Goal: Task Accomplishment & Management: Complete application form

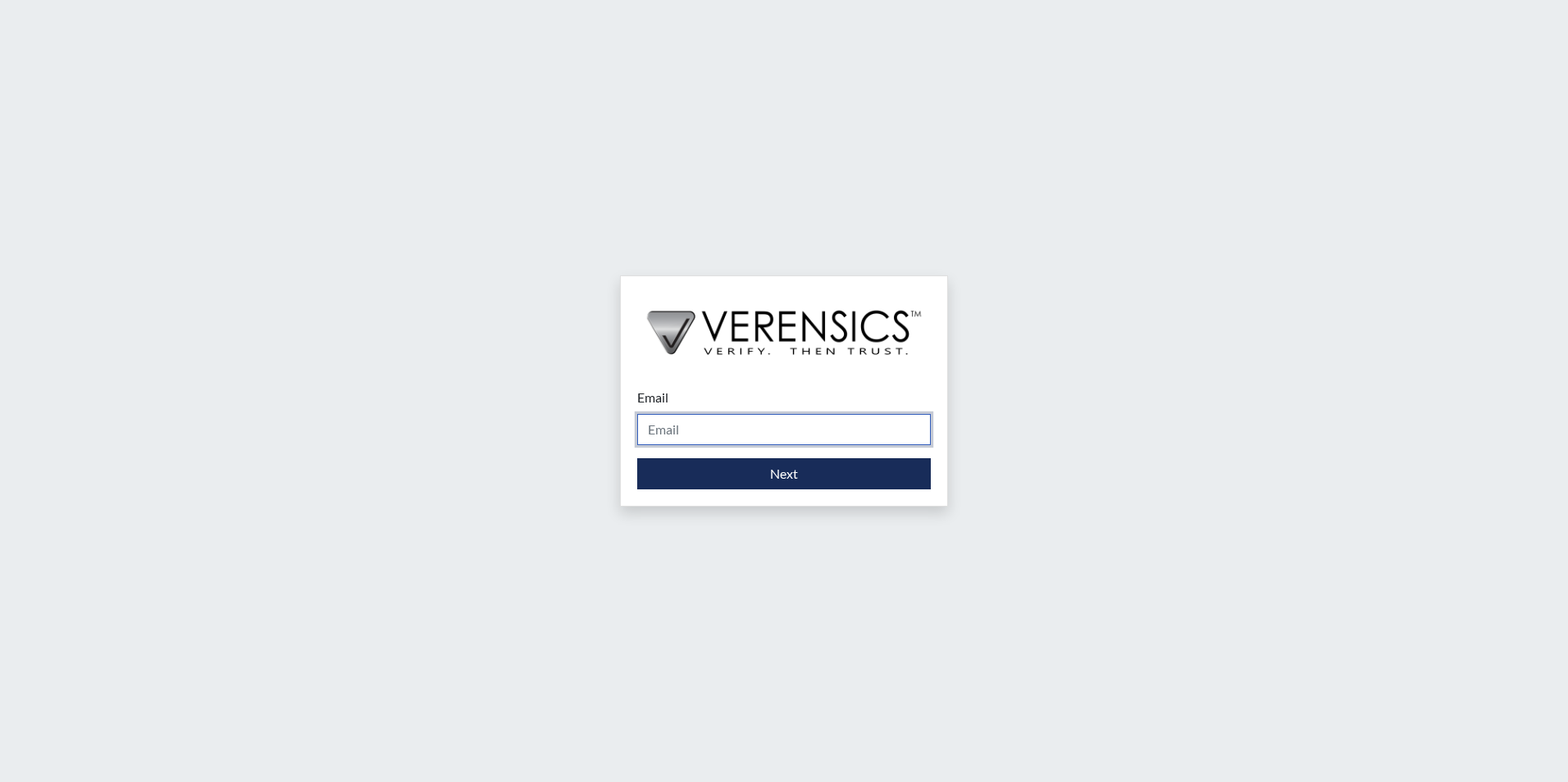
click at [687, 424] on input "Email" at bounding box center [784, 430] width 294 height 32
type input "[PERSON_NAME][EMAIL_ADDRESS][PERSON_NAME][DOMAIN_NAME]"
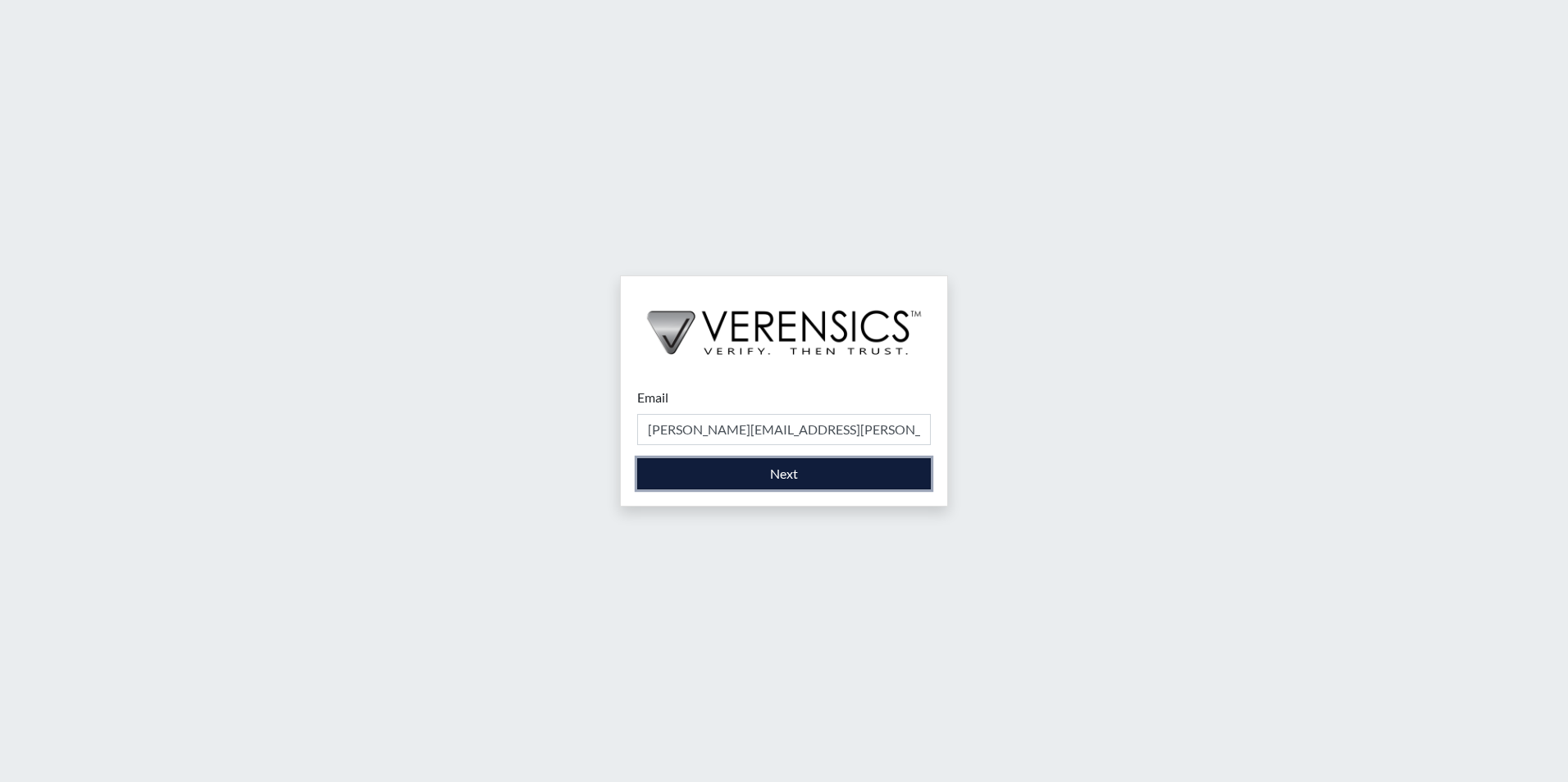
click at [693, 486] on button "Next" at bounding box center [784, 474] width 294 height 32
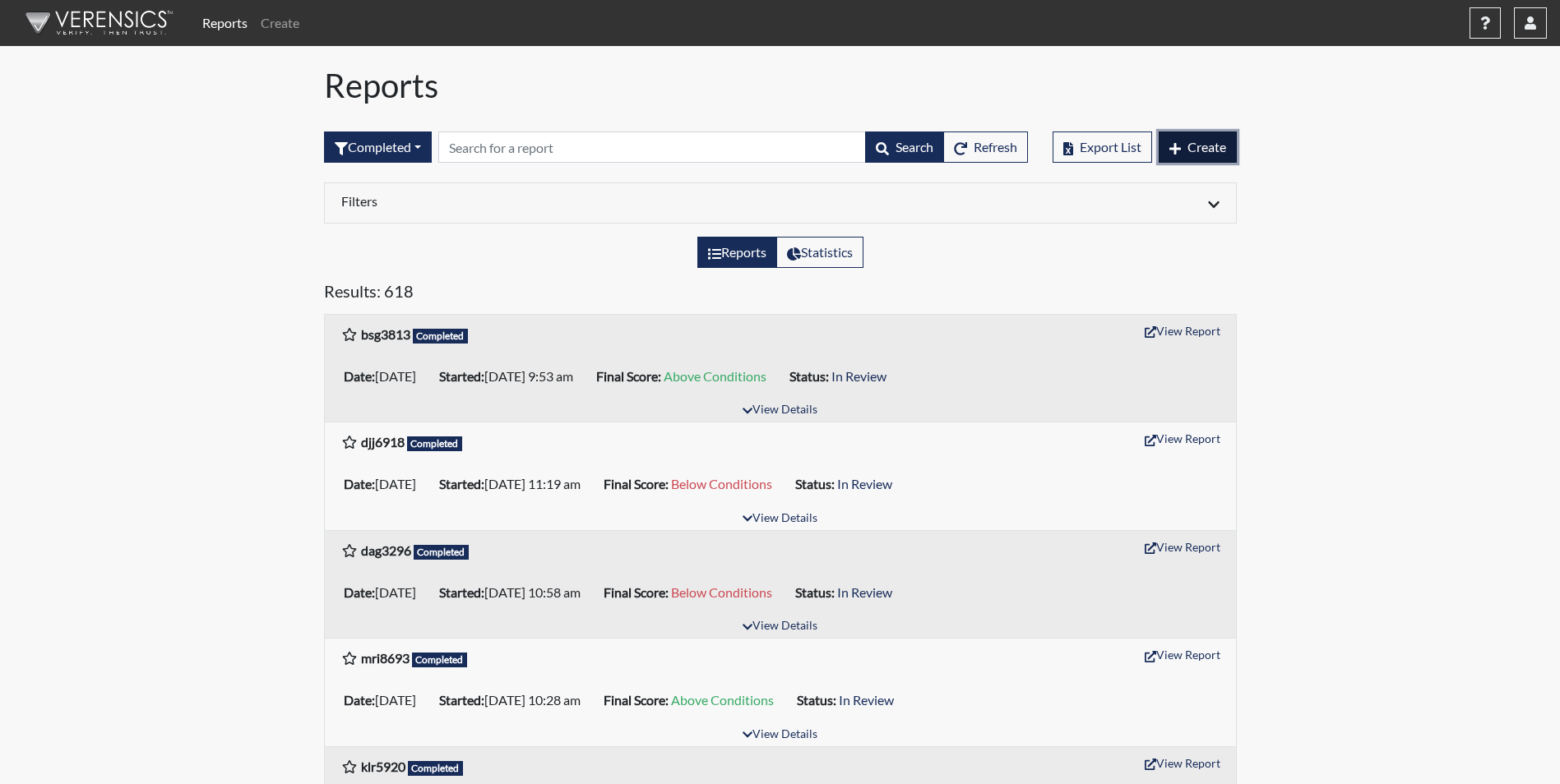
click at [1191, 143] on span "Create" at bounding box center [1206, 146] width 39 height 16
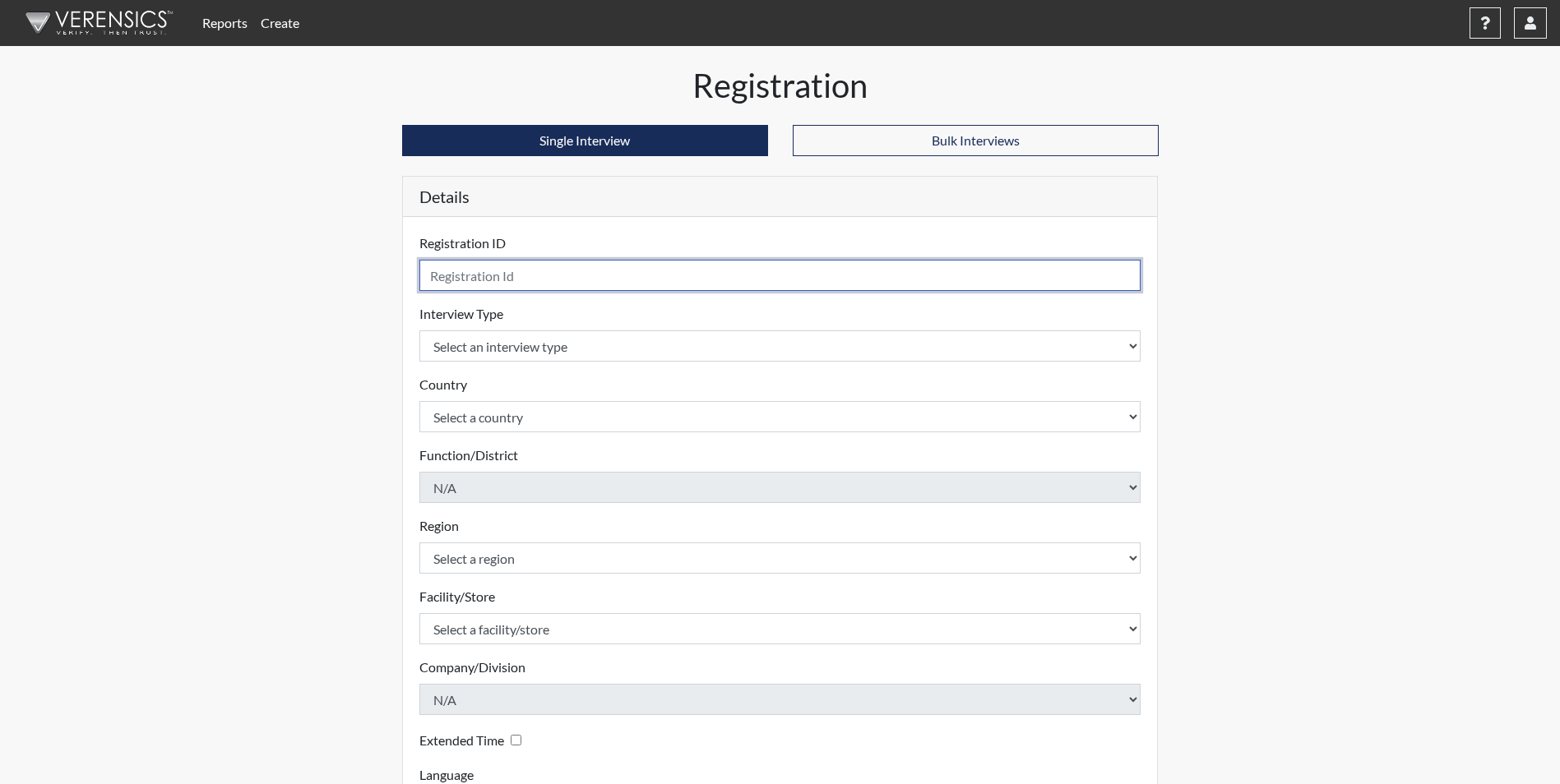
click at [554, 275] on input "text" at bounding box center [780, 276] width 722 height 32
type input "cjj"
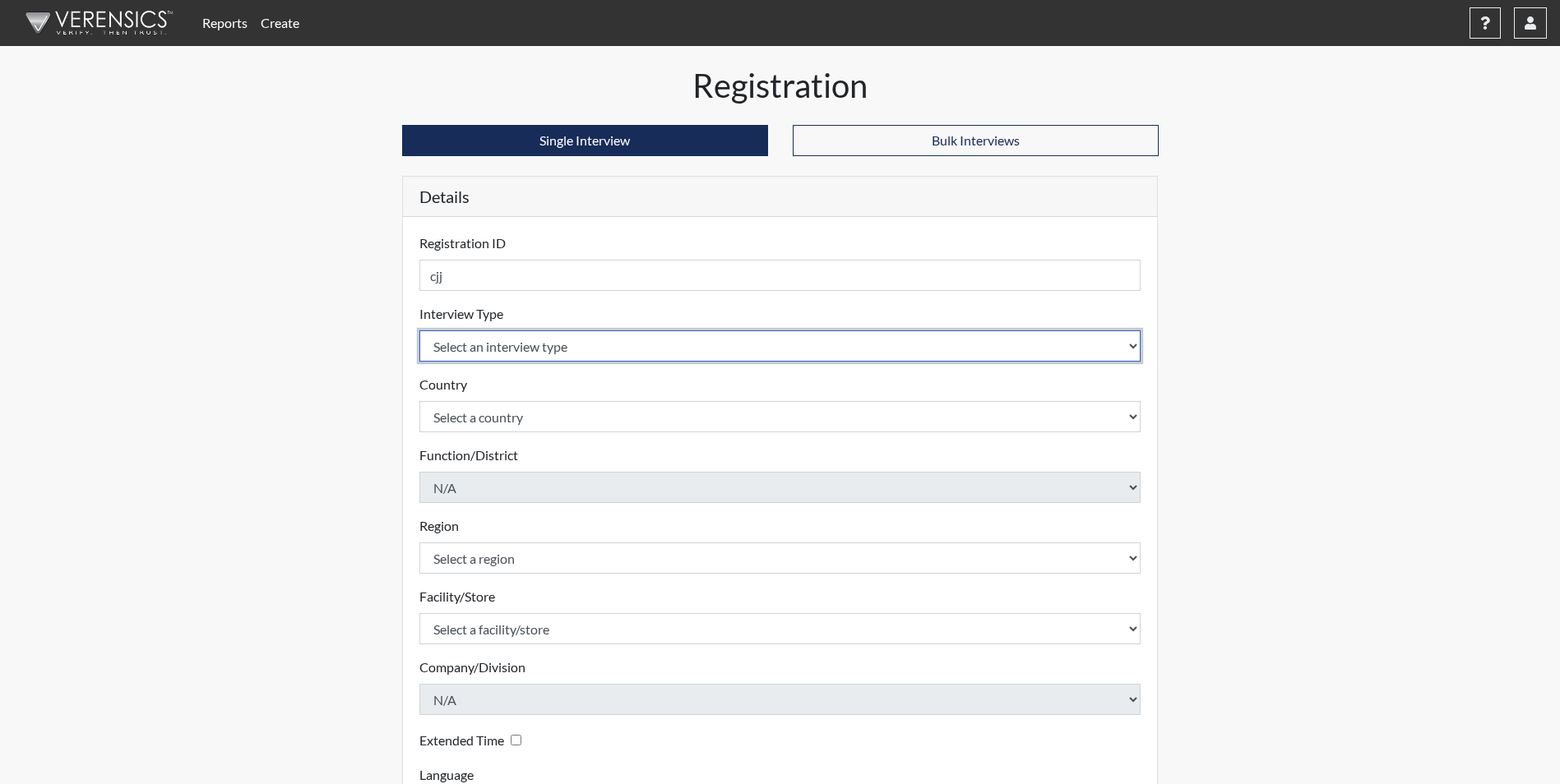
click at [894, 339] on select "Select an interview type Corrections Pre-Employment" at bounding box center [780, 346] width 722 height 32
select select "ff733e93-e1bf-11ea-9c9f-0eff0cf7eb8f"
click at [419, 330] on select "Select an interview type Corrections Pre-Employment" at bounding box center [780, 346] width 722 height 32
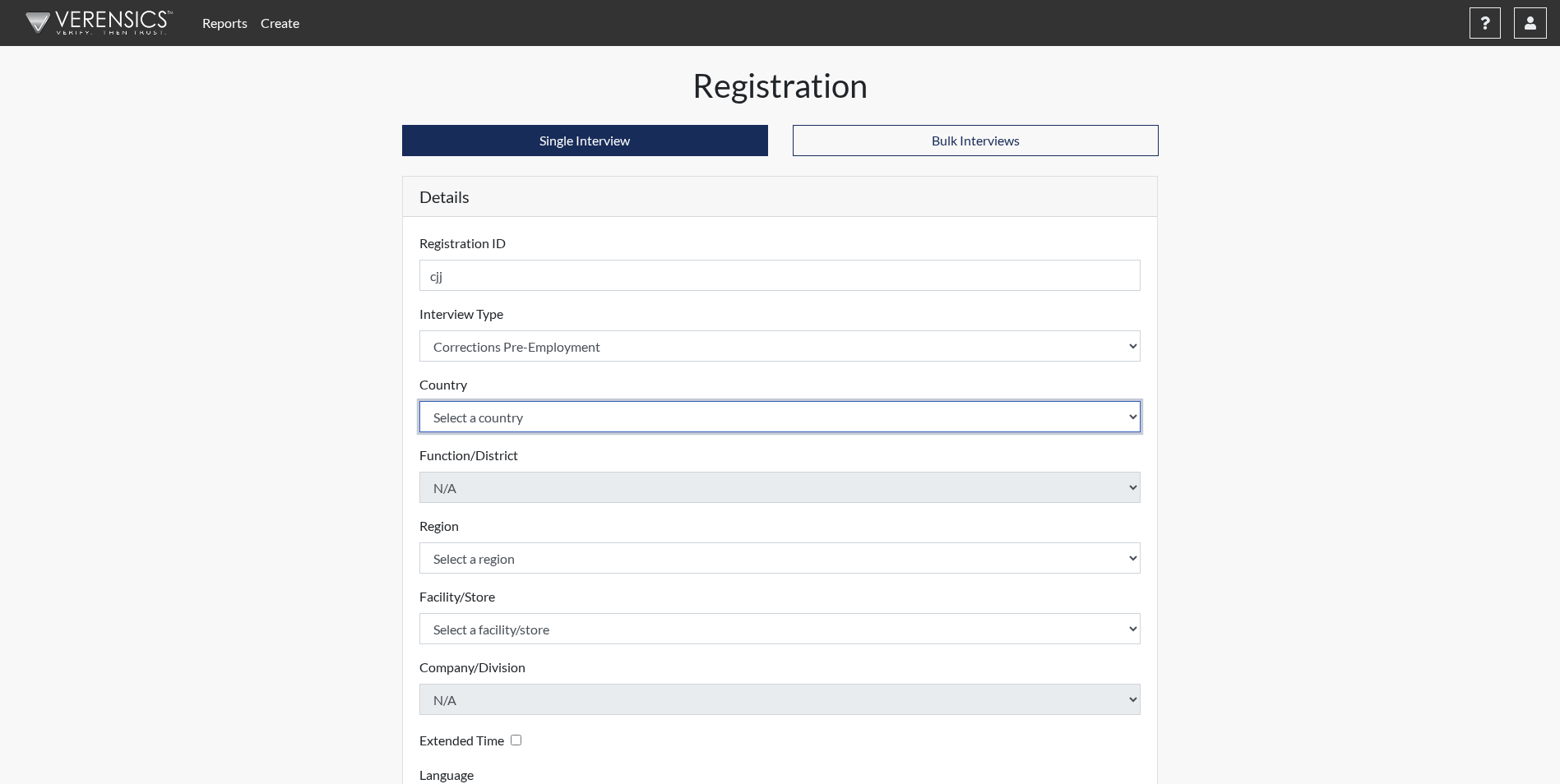
click at [548, 411] on select "Select a country [GEOGRAPHIC_DATA] [GEOGRAPHIC_DATA]" at bounding box center [780, 417] width 722 height 32
select select "united-states-of-[GEOGRAPHIC_DATA]"
click at [419, 401] on select "Select a country [GEOGRAPHIC_DATA] [GEOGRAPHIC_DATA]" at bounding box center [780, 417] width 722 height 32
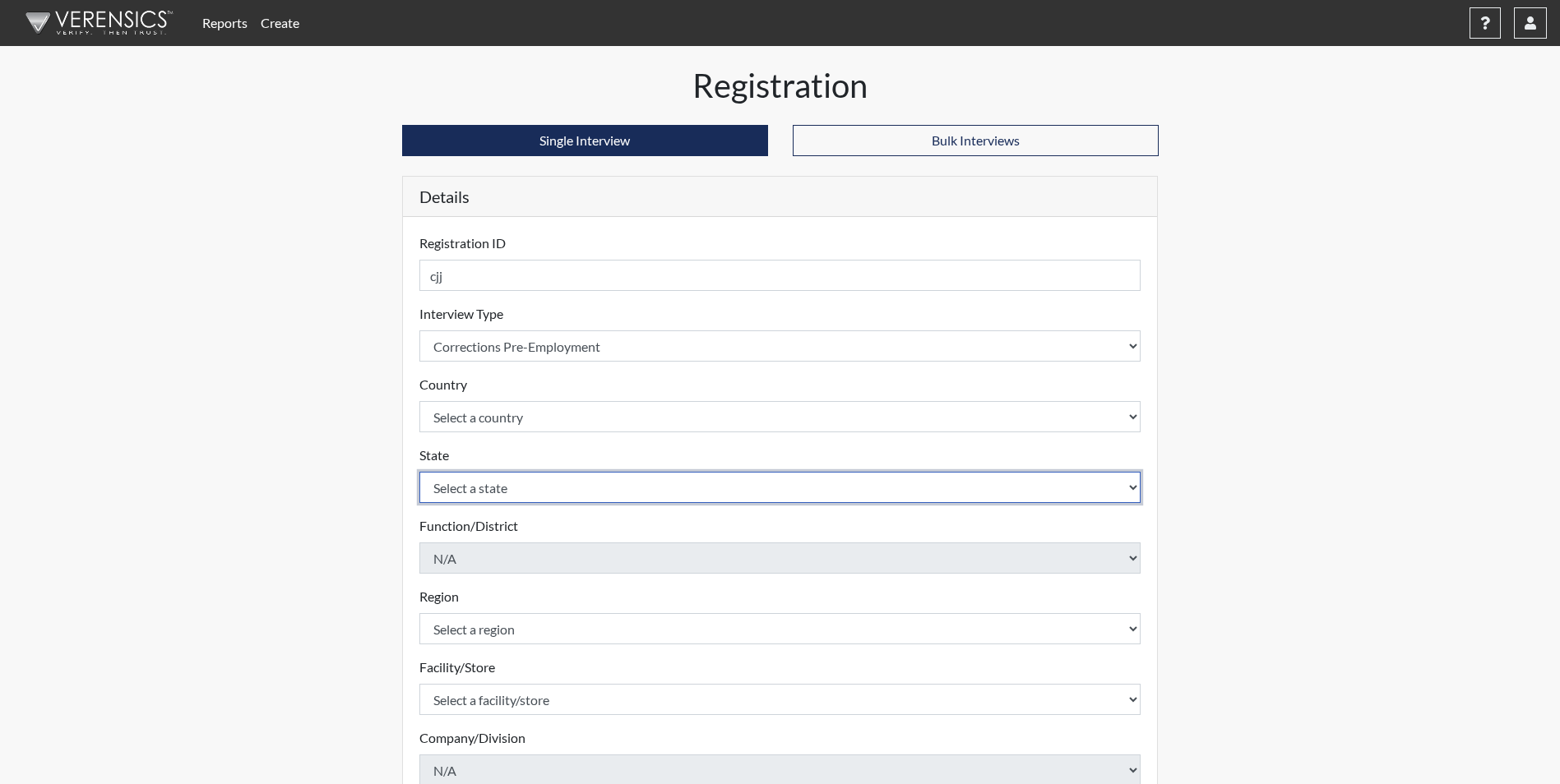
click at [529, 494] on select "Select a state [US_STATE] [US_STATE] [US_STATE] [US_STATE] [US_STATE] [US_STATE…" at bounding box center [780, 487] width 722 height 32
select select "GA"
click at [419, 472] on select "Select a state [US_STATE] [US_STATE] [US_STATE] [US_STATE] [US_STATE] [US_STATE…" at bounding box center [780, 487] width 722 height 32
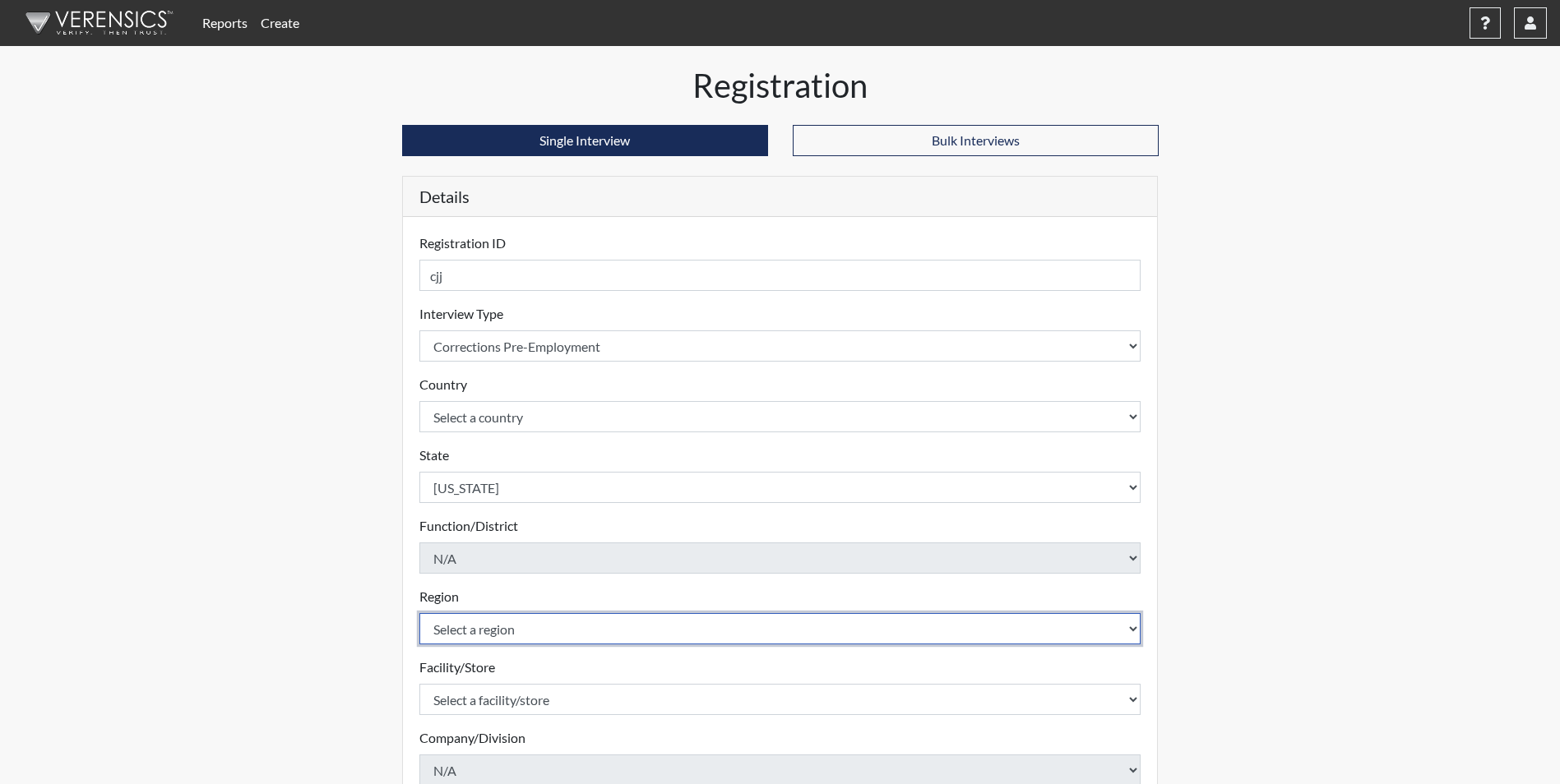
click at [477, 631] on select "Select a region [GEOGRAPHIC_DATA]" at bounding box center [780, 629] width 722 height 32
select select "51976826-f18e-4b67-8d3b-b0a0fa2f97ff"
click at [419, 613] on select "Select a region [GEOGRAPHIC_DATA]" at bounding box center [780, 629] width 722 height 32
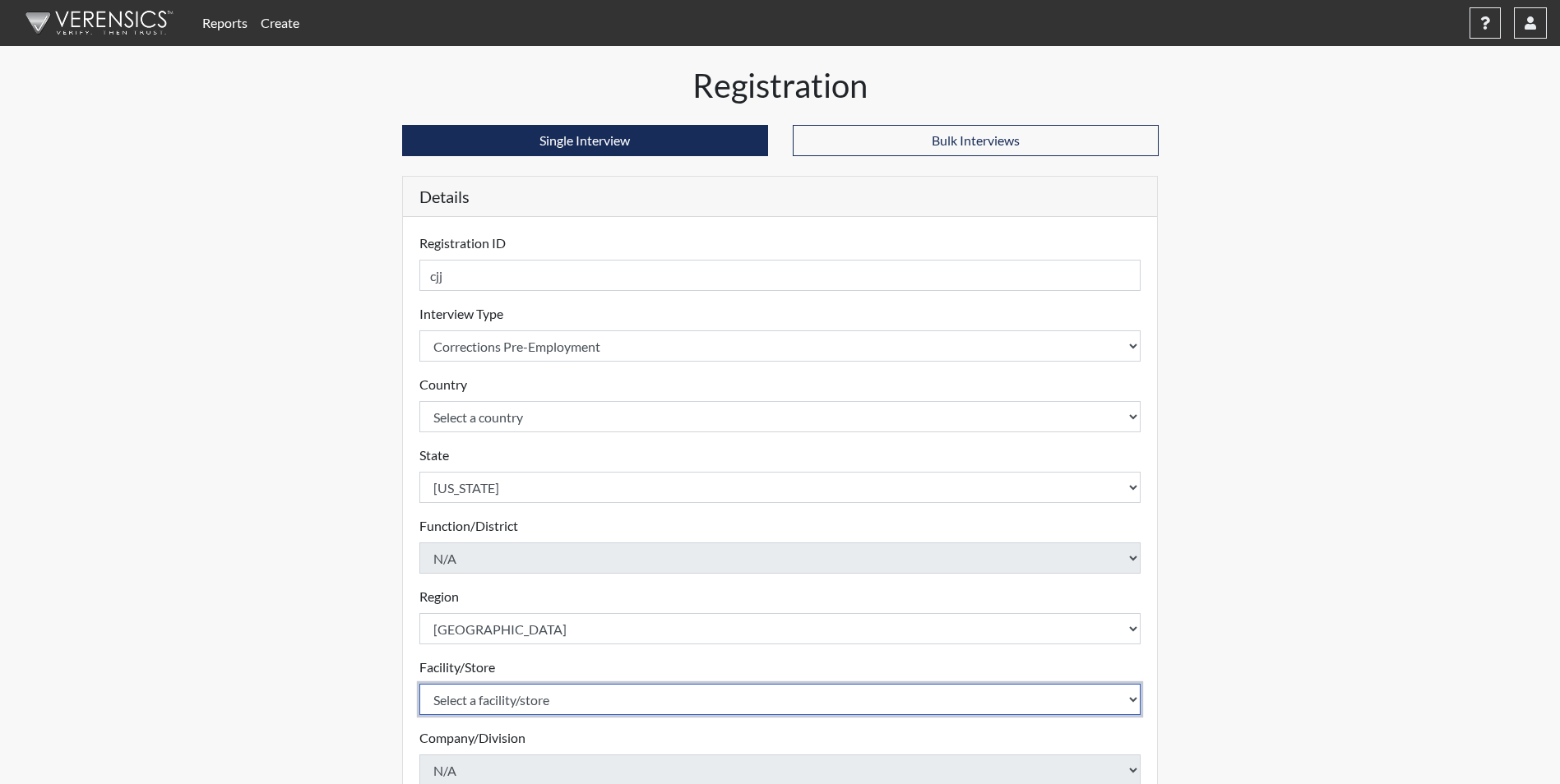
click at [471, 702] on select "Select a facility/store [PERSON_NAME] [PERSON_NAME] PSATC" at bounding box center [780, 700] width 722 height 32
select select "2bf4b575-5263-4093-9a0c-a4d6e4f1d94a"
click at [419, 684] on select "Select a facility/store [PERSON_NAME] [PERSON_NAME] PSATC" at bounding box center [780, 700] width 722 height 32
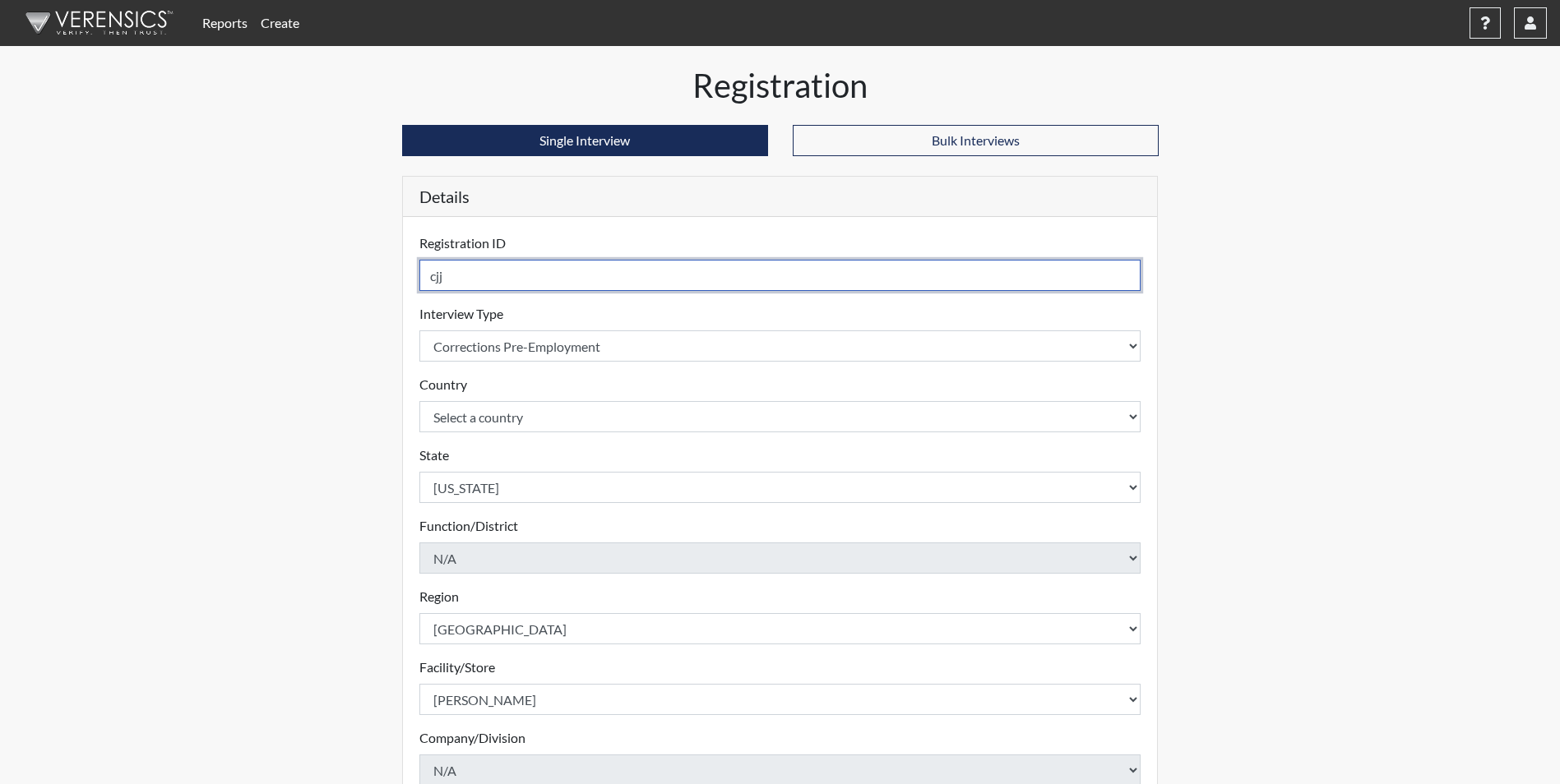
click at [558, 283] on input "cjj" at bounding box center [780, 276] width 722 height 32
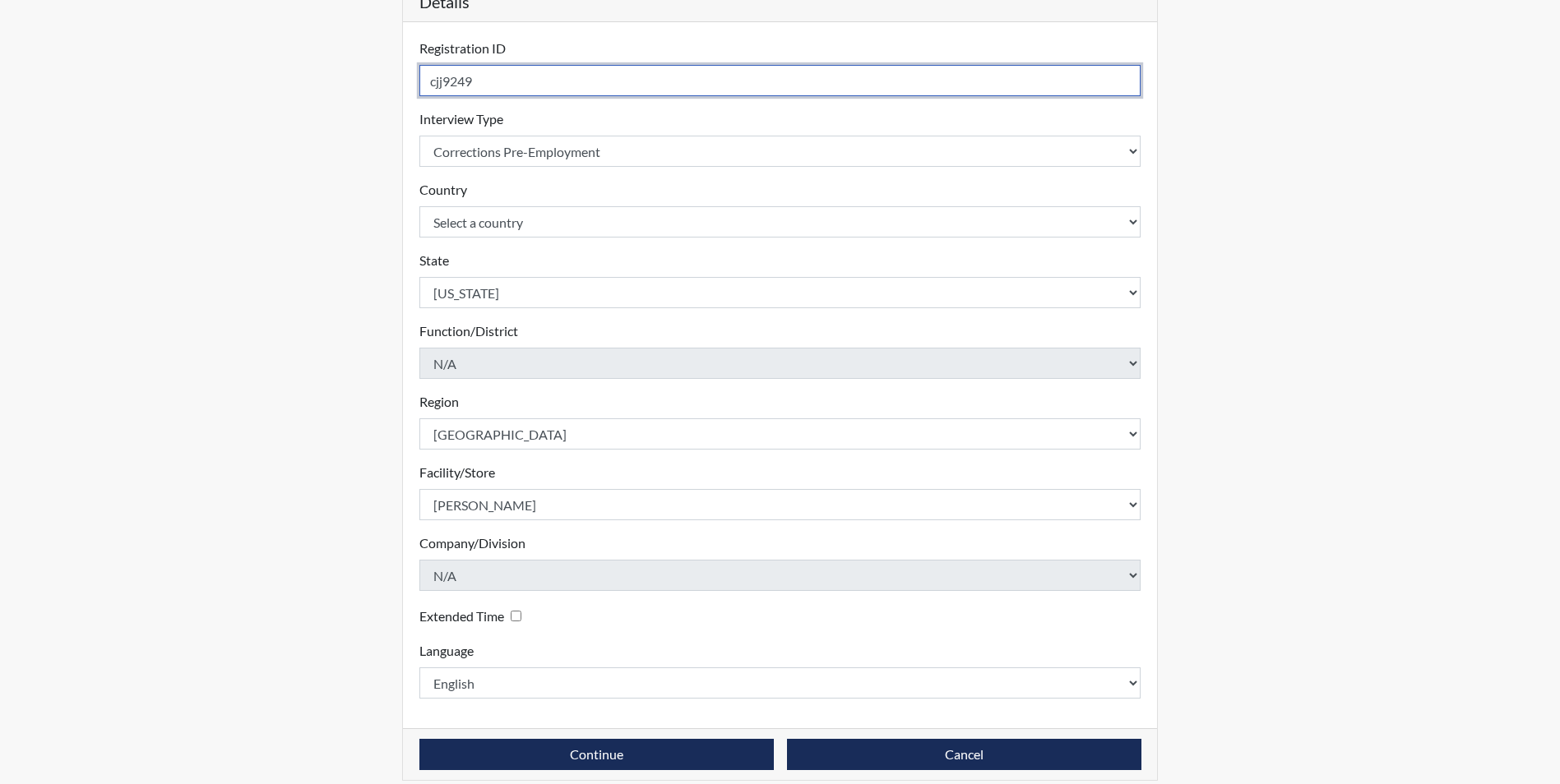
scroll to position [212, 0]
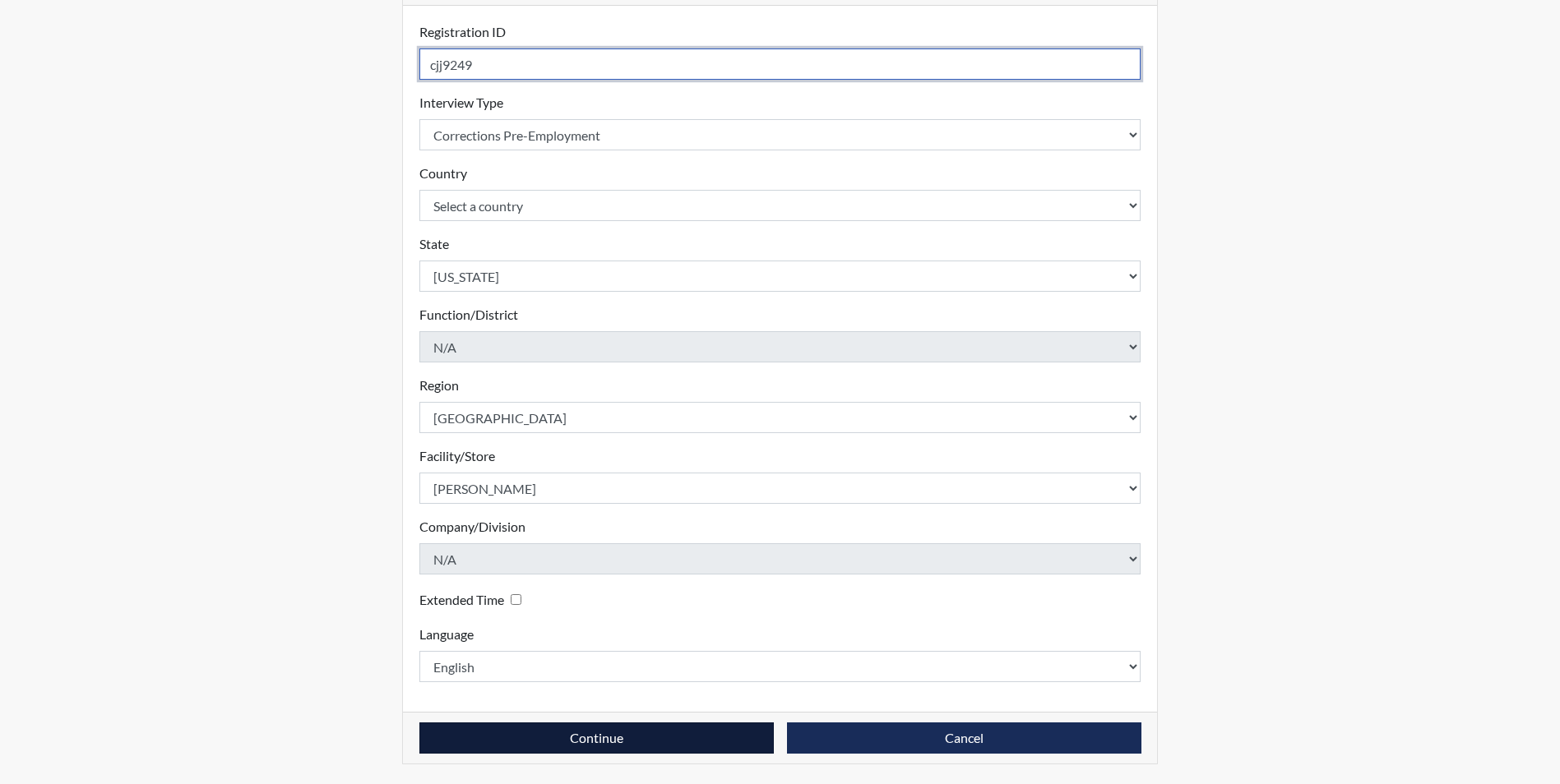
type input "cjj9249"
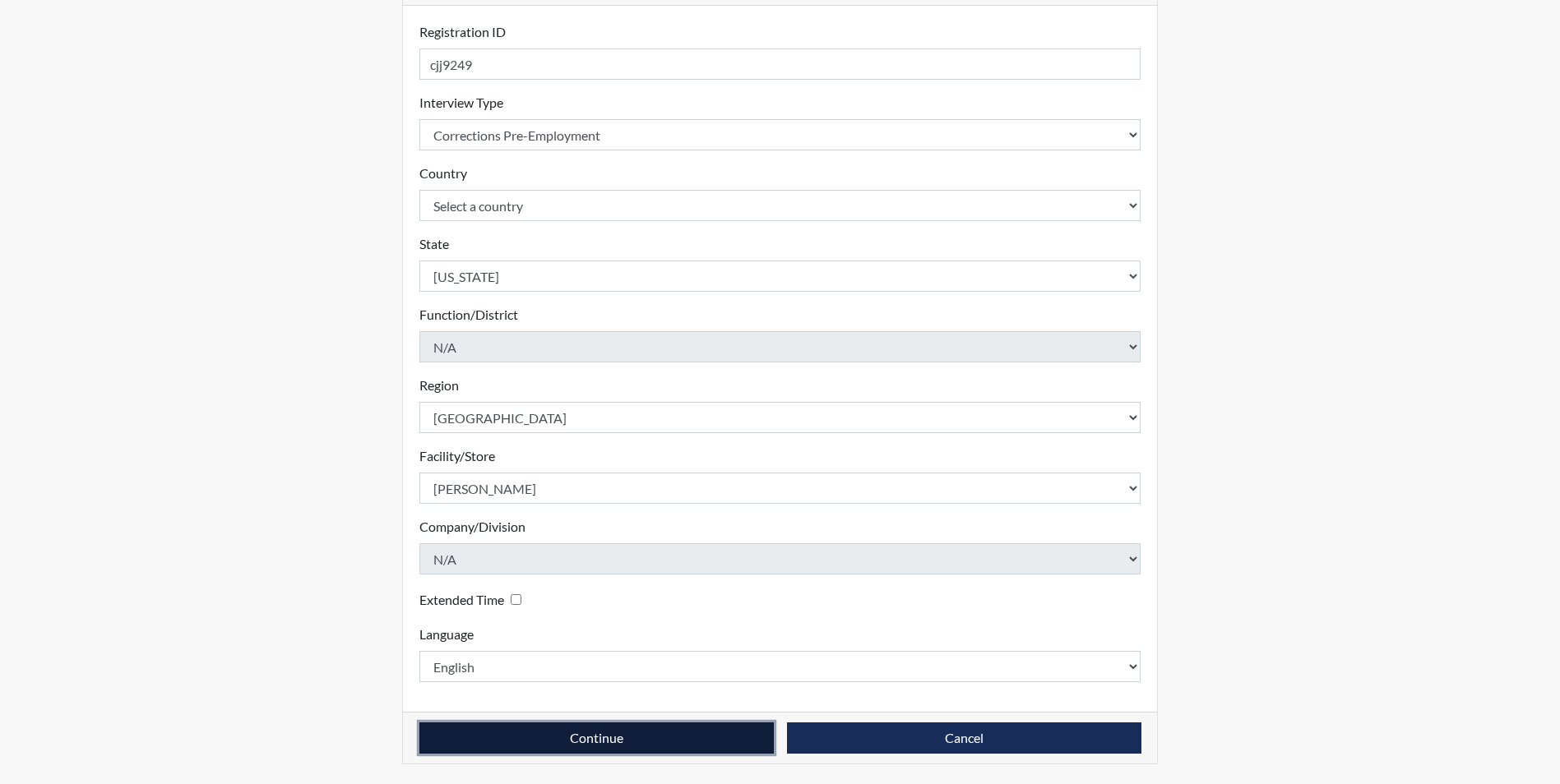
click at [525, 746] on button "Continue" at bounding box center [596, 739] width 354 height 32
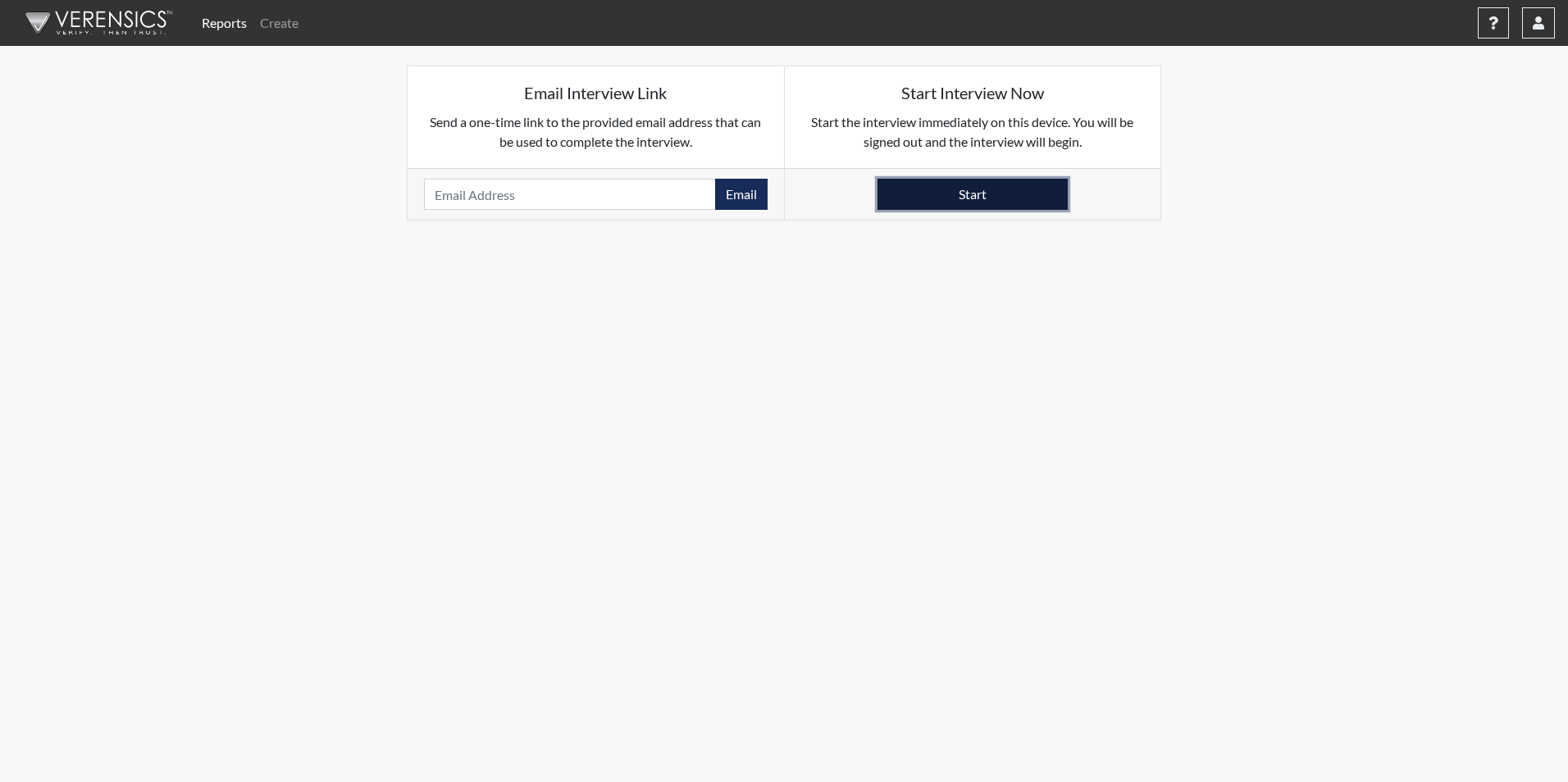
click at [973, 196] on button "Start" at bounding box center [972, 194] width 190 height 32
